Goal: Task Accomplishment & Management: Manage account settings

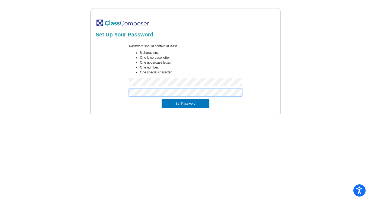
click at [162, 99] on button "Set Password" at bounding box center [186, 103] width 48 height 9
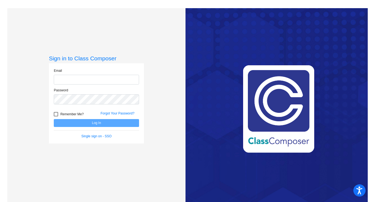
click at [90, 79] on input "email" at bounding box center [96, 80] width 85 height 10
type input "[EMAIL_ADDRESS][DOMAIN_NAME]"
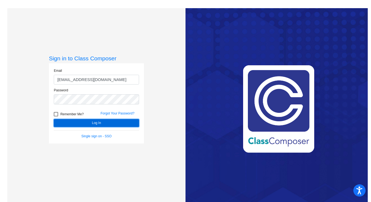
click at [90, 123] on button "Log In" at bounding box center [96, 123] width 85 height 8
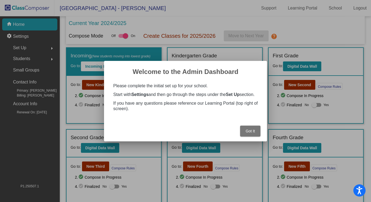
click at [255, 130] on button "Got It" at bounding box center [250, 130] width 20 height 11
